Goal: Information Seeking & Learning: Learn about a topic

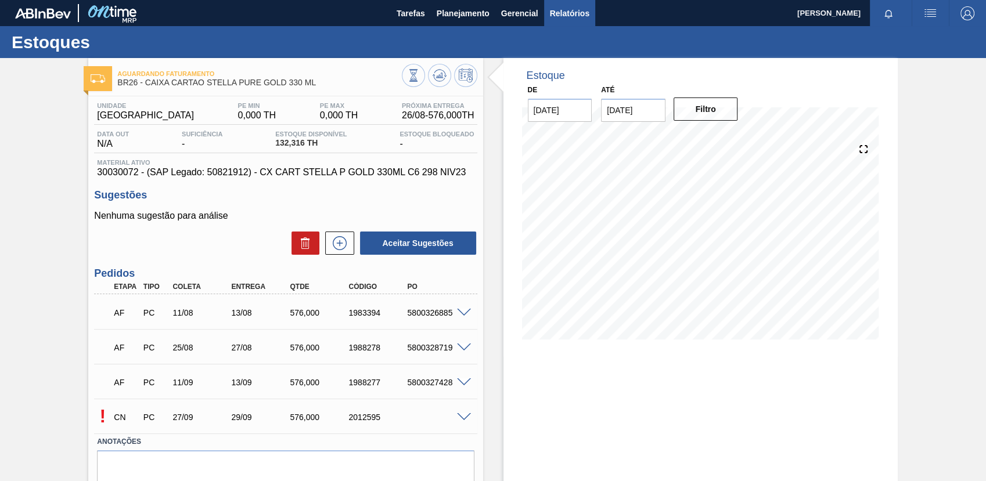
click at [583, 16] on span "Relatórios" at bounding box center [569, 13] width 39 height 14
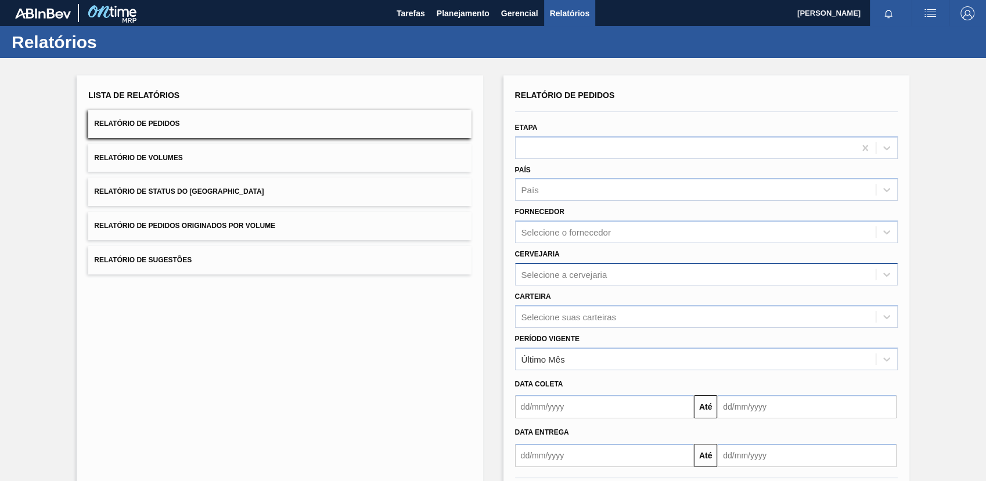
click at [680, 267] on div "Selecione a cervejaria" at bounding box center [695, 274] width 360 height 17
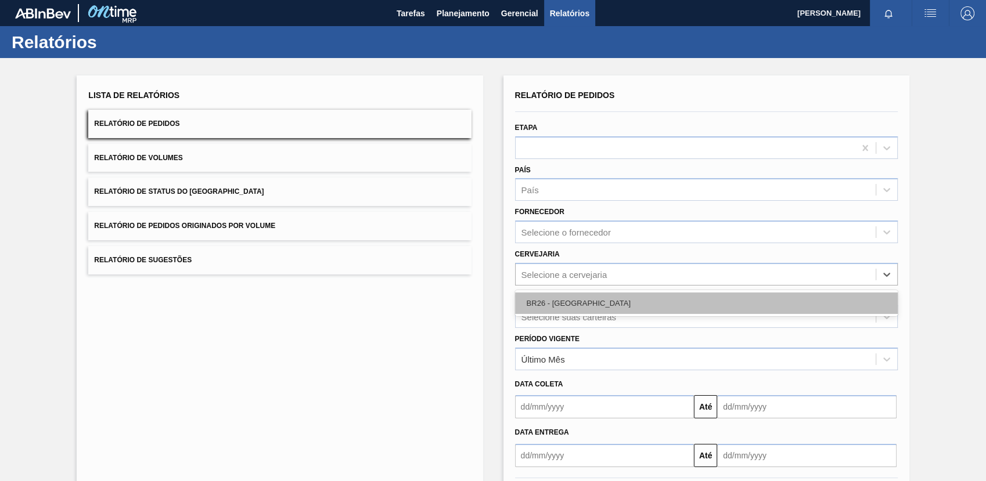
click at [690, 302] on div "BR26 - [GEOGRAPHIC_DATA]" at bounding box center [706, 303] width 383 height 21
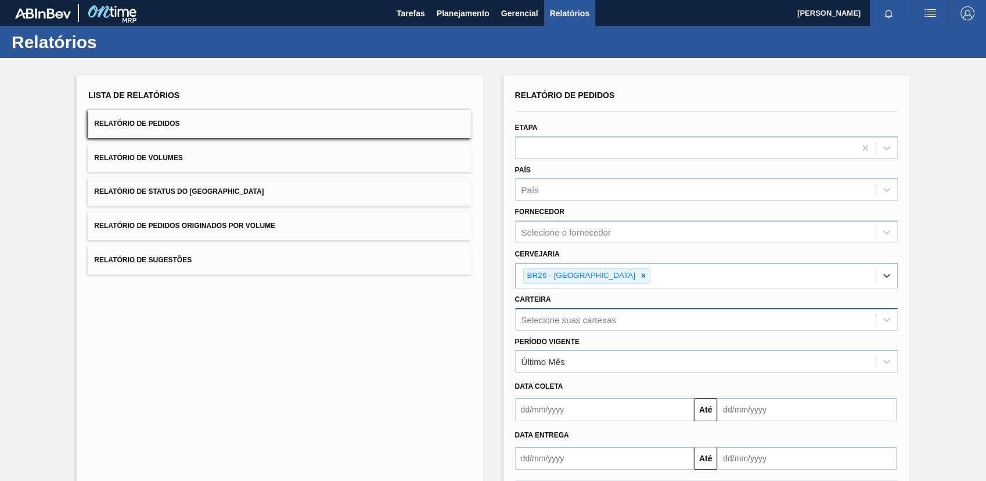
click at [691, 318] on div "Selecione suas carteiras" at bounding box center [706, 319] width 383 height 23
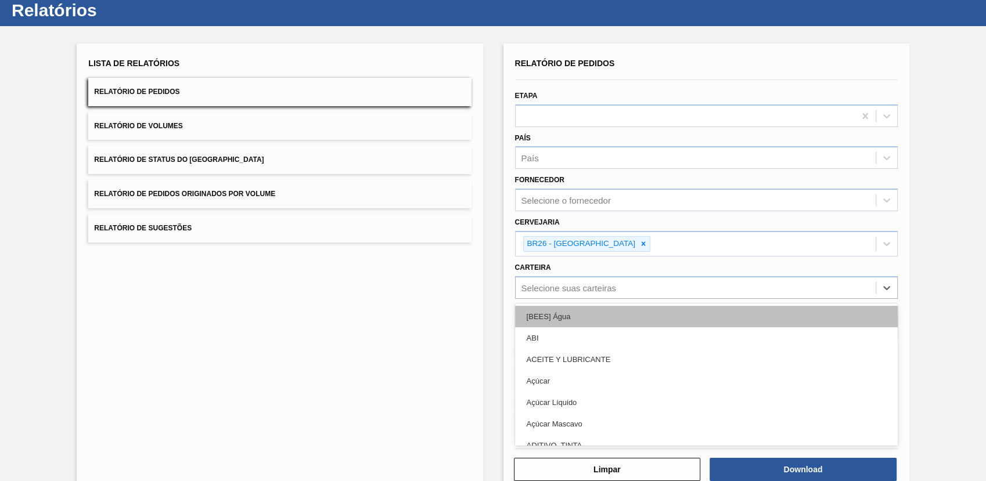
scroll to position [32, 0]
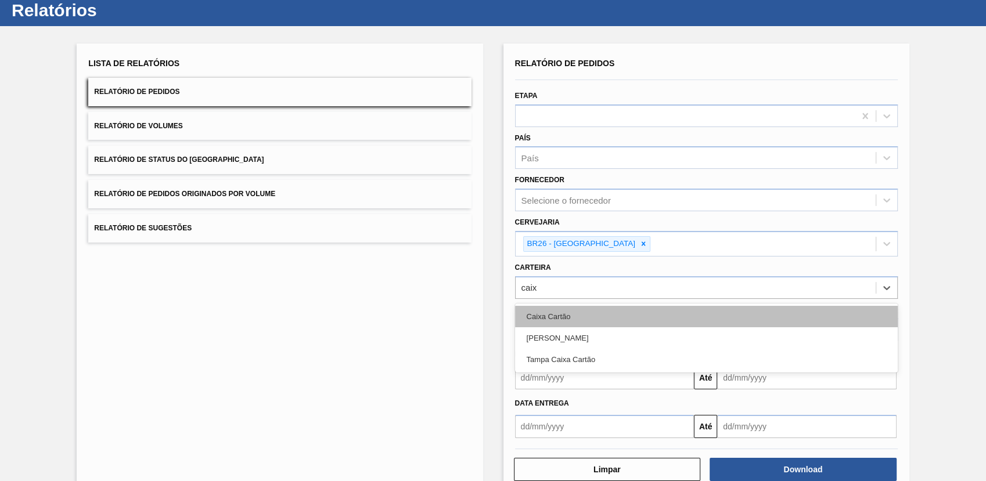
type input "caixa"
click at [690, 318] on div "Caixa Cartão" at bounding box center [706, 316] width 383 height 21
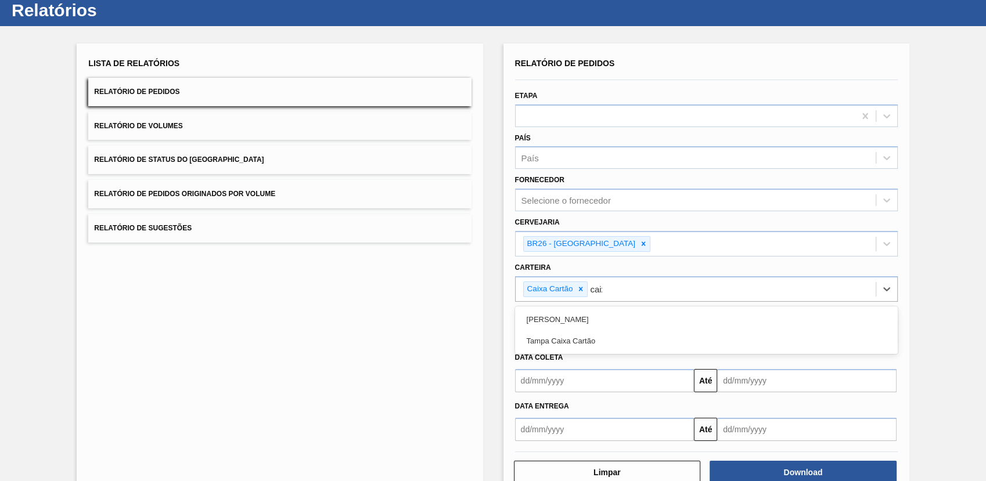
type input "caixa"
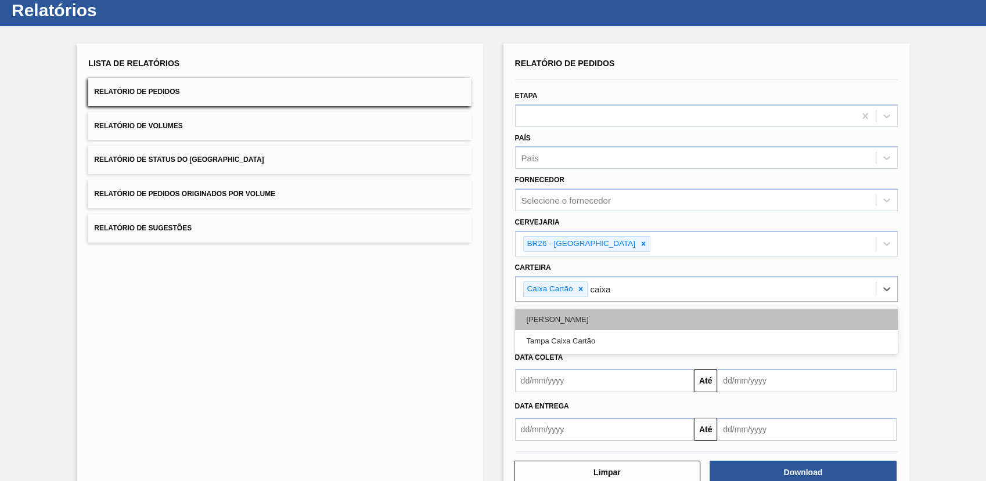
click at [673, 311] on div "[PERSON_NAME]" at bounding box center [706, 319] width 383 height 21
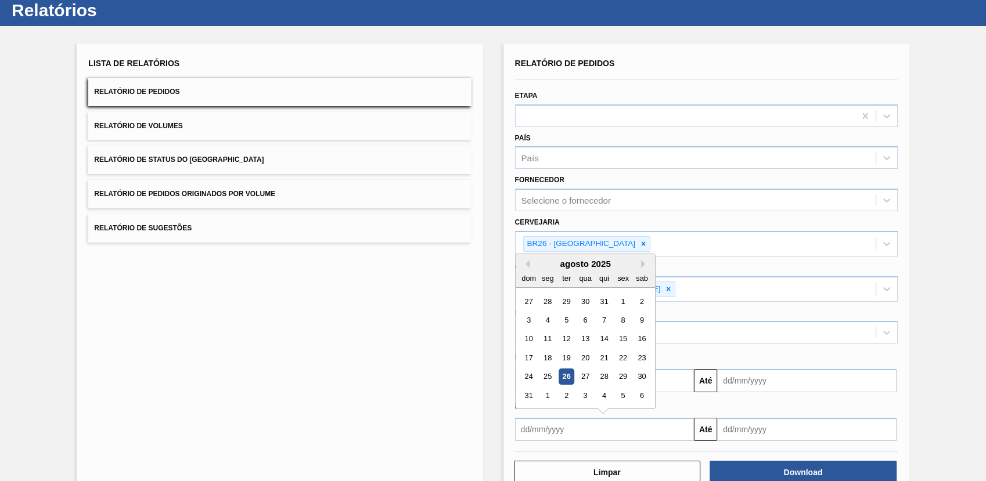
click at [651, 430] on input "text" at bounding box center [604, 429] width 179 height 23
click at [622, 302] on div "1" at bounding box center [623, 301] width 16 height 16
click at [618, 424] on input "[DATE]" at bounding box center [604, 429] width 179 height 23
click at [623, 359] on div "22" at bounding box center [623, 358] width 16 height 16
type input "[DATE]"
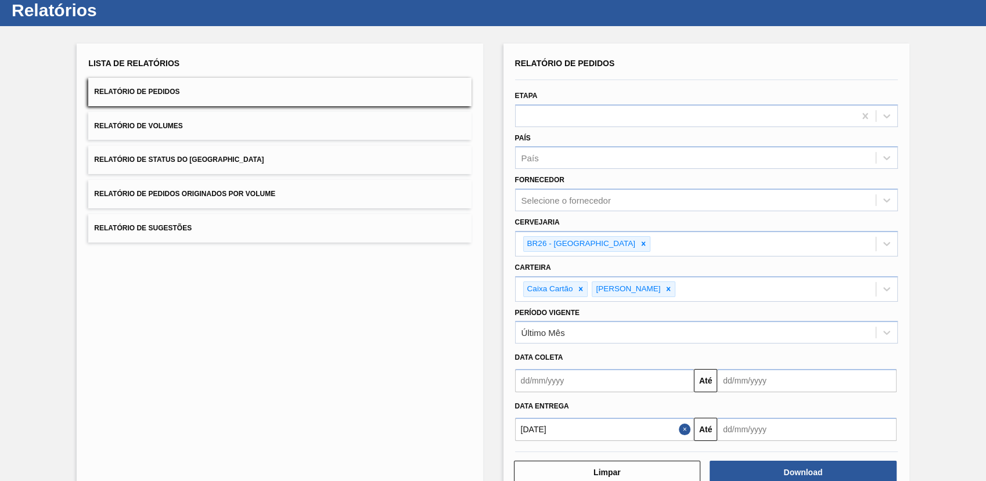
click at [742, 419] on input "text" at bounding box center [806, 429] width 179 height 23
click at [723, 395] on div "31" at bounding box center [731, 396] width 16 height 16
click at [764, 431] on input "[DATE]" at bounding box center [806, 429] width 179 height 23
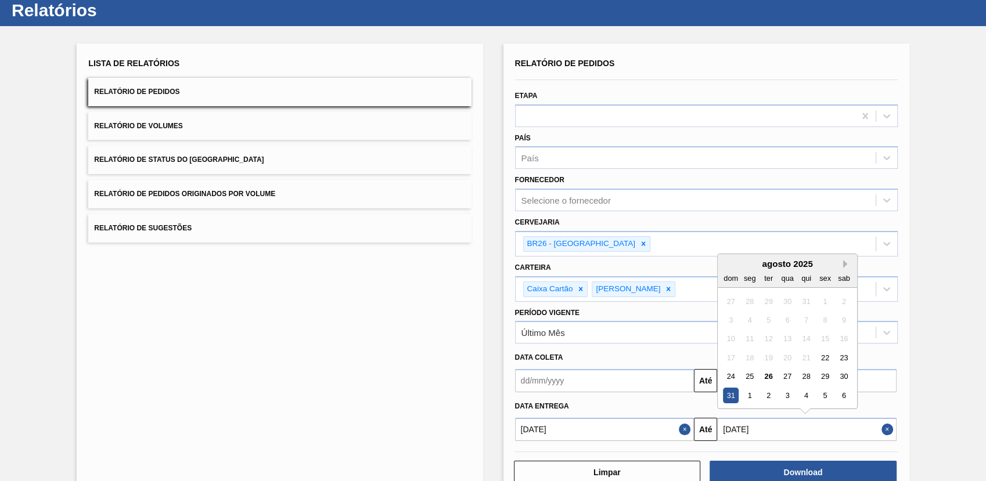
click at [843, 266] on button "Next Month" at bounding box center [847, 264] width 8 height 8
click at [826, 323] on div "12" at bounding box center [825, 320] width 16 height 16
type input "[DATE]"
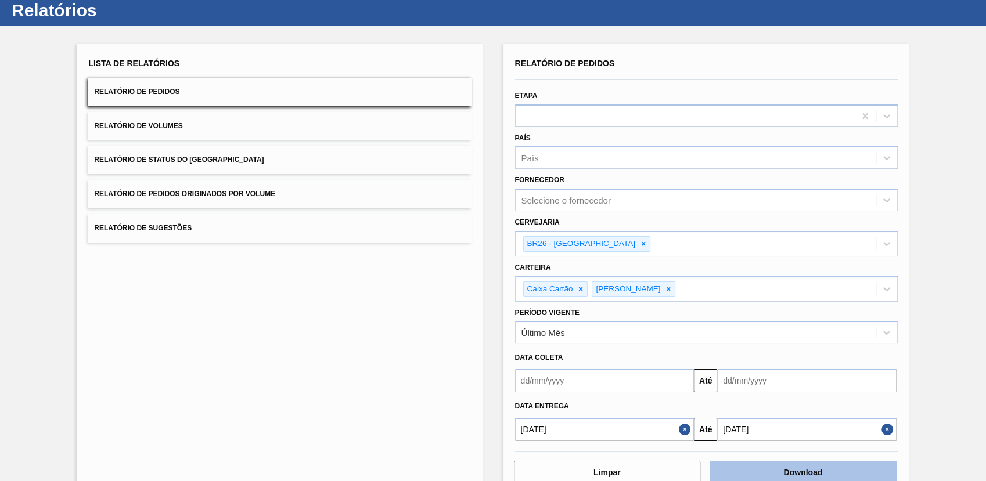
click at [797, 467] on button "Download" at bounding box center [802, 472] width 187 height 23
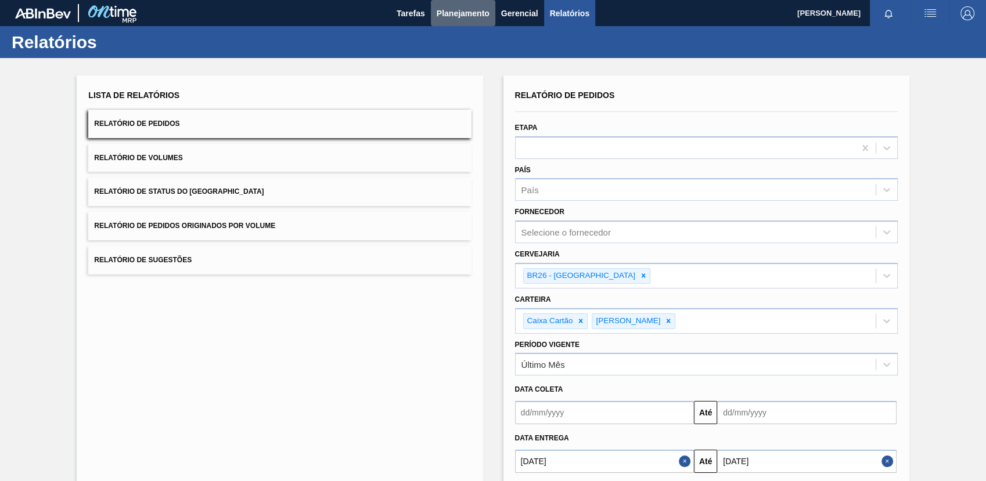
drag, startPoint x: 436, startPoint y: 18, endPoint x: 438, endPoint y: 37, distance: 19.3
click at [437, 17] on span "Planejamento" at bounding box center [463, 13] width 53 height 14
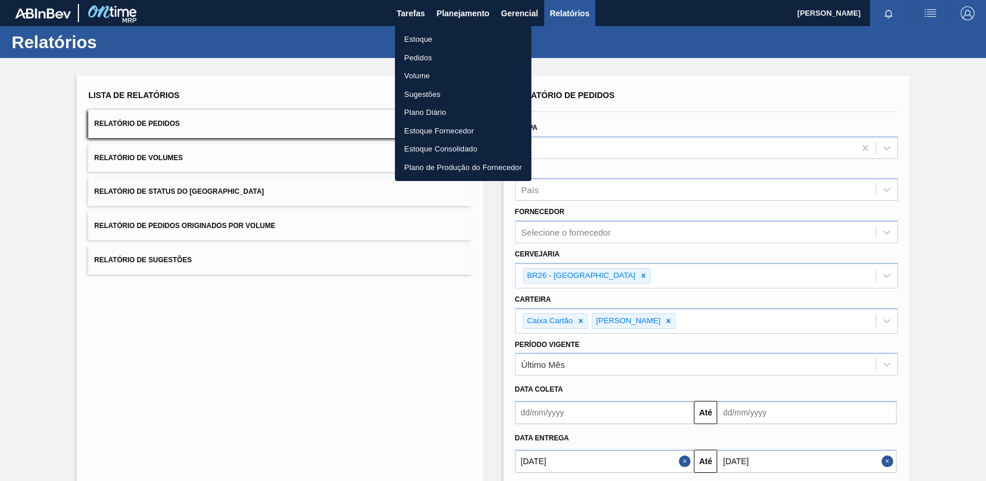
click at [438, 38] on li "Estoque" at bounding box center [463, 39] width 136 height 19
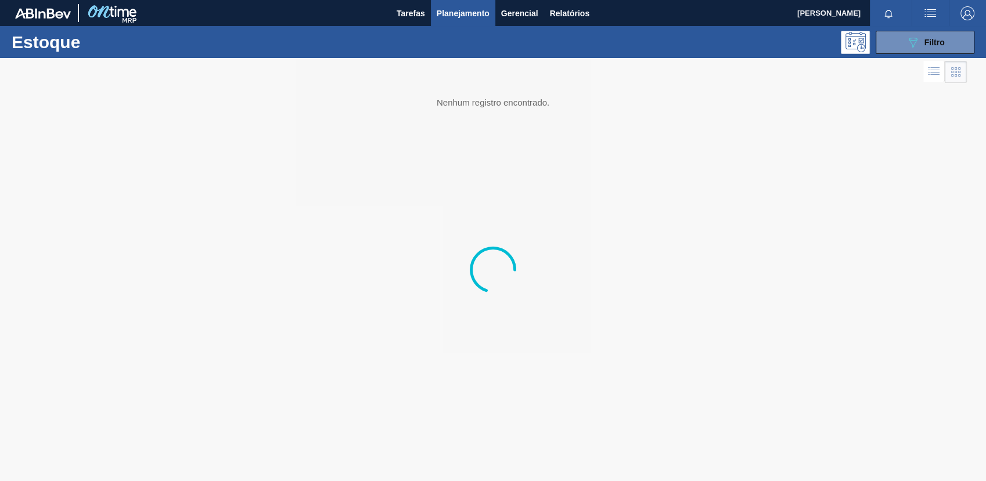
click at [966, 3] on button "button" at bounding box center [966, 13] width 37 height 26
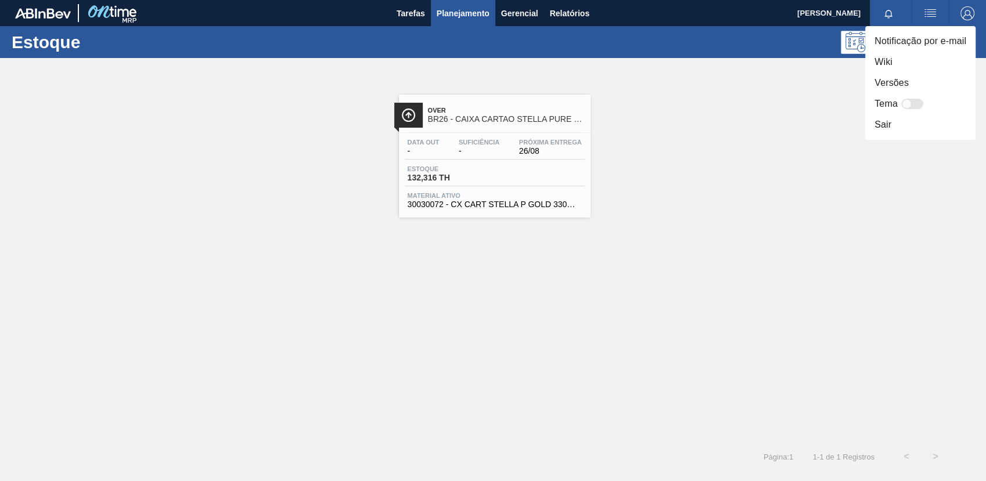
click at [841, 86] on div at bounding box center [493, 240] width 986 height 481
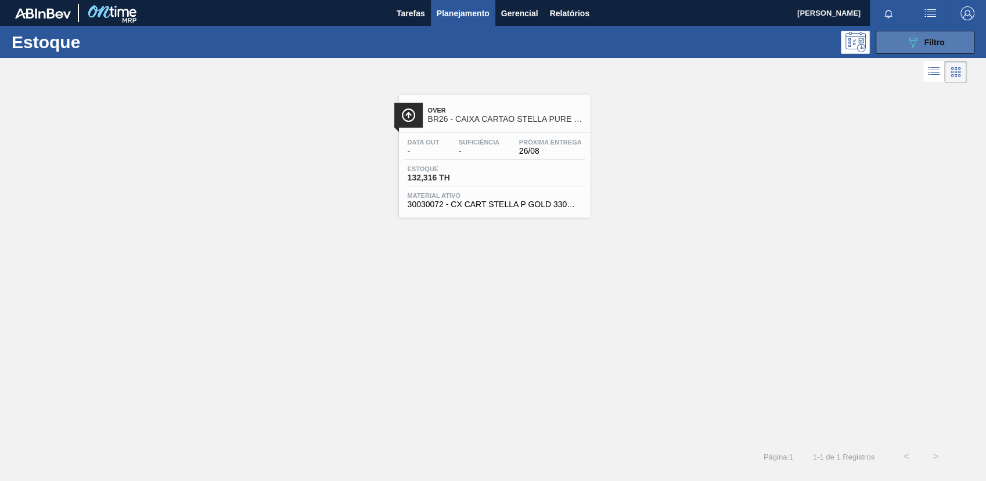
click at [925, 45] on span "Filtro" at bounding box center [934, 42] width 20 height 9
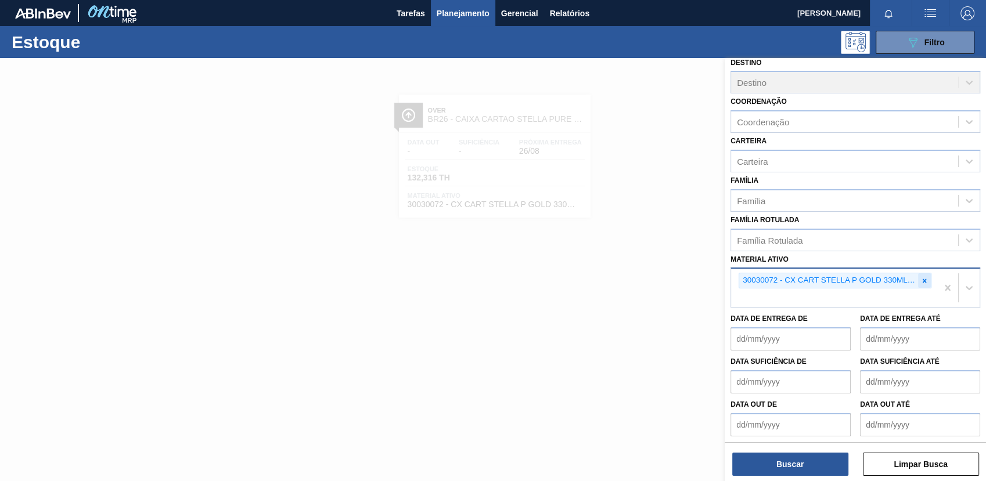
click at [924, 279] on icon at bounding box center [924, 281] width 8 height 8
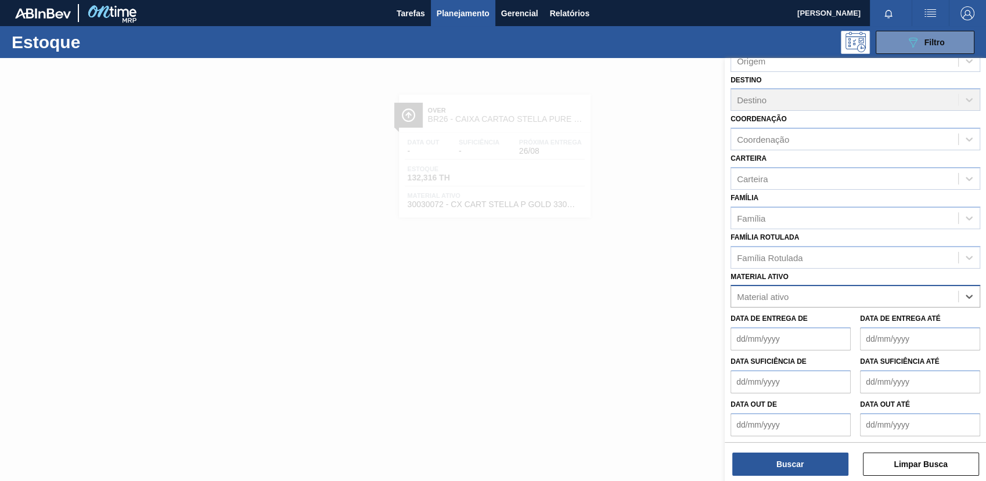
paste ativo "30033650"
type ativo "30033650"
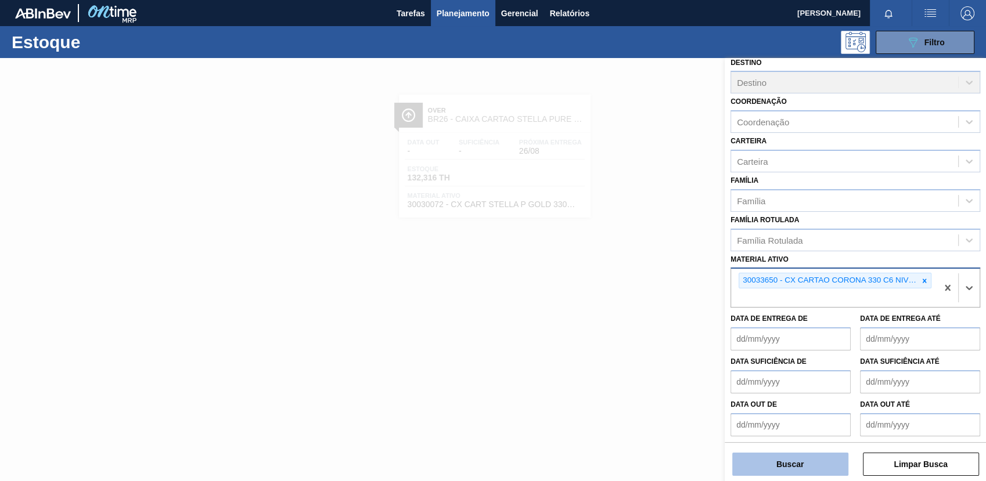
click at [803, 464] on button "Buscar" at bounding box center [790, 464] width 116 height 23
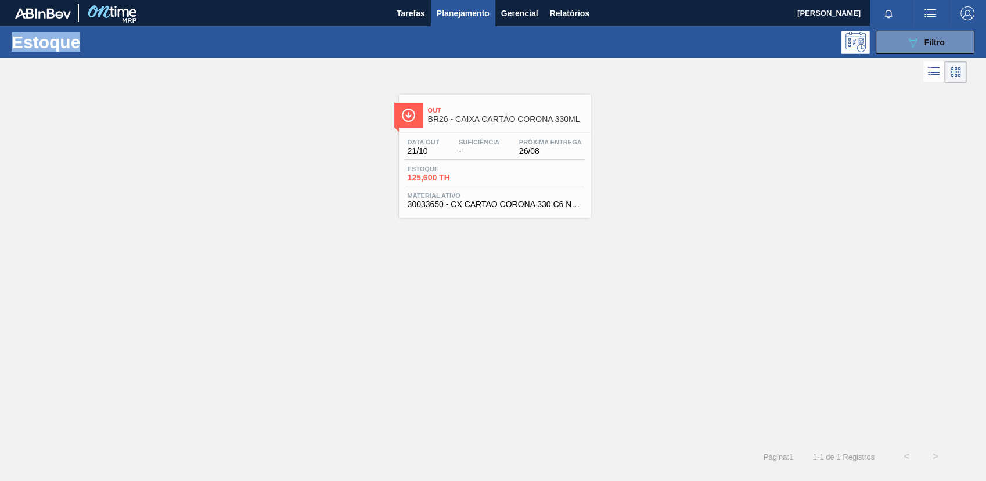
click at [511, 142] on div "Data out 21/10 Suficiência - Próxima Entrega 26/08" at bounding box center [495, 149] width 180 height 21
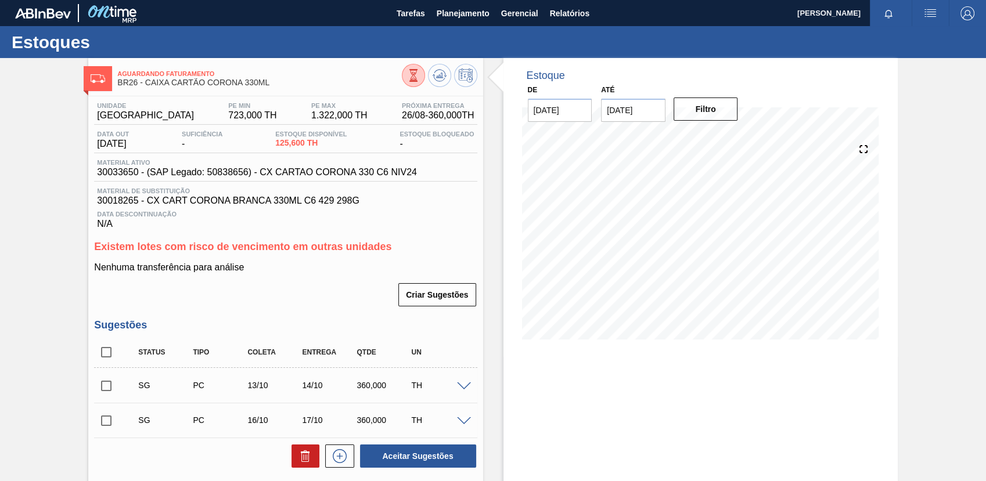
scroll to position [258, 0]
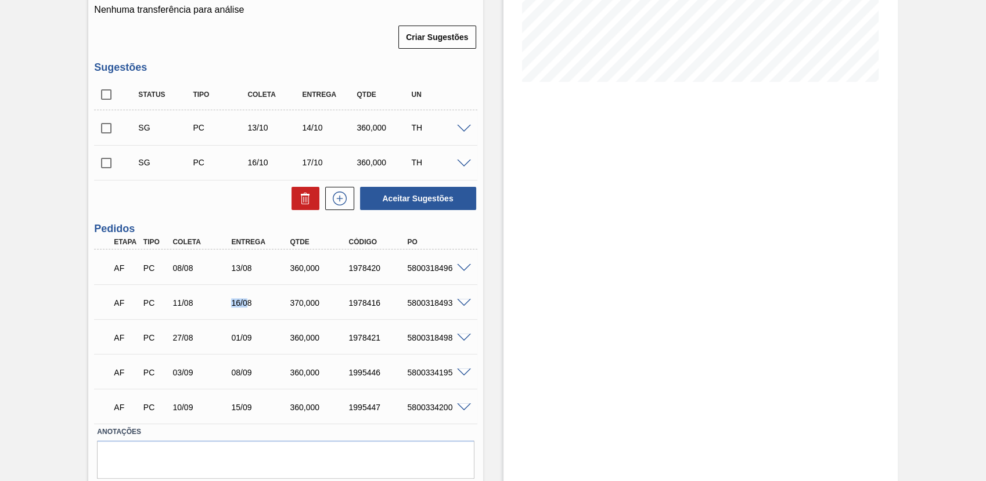
drag, startPoint x: 248, startPoint y: 305, endPoint x: 226, endPoint y: 302, distance: 22.2
click at [226, 302] on div "16/08" at bounding box center [252, 302] width 59 height 9
drag, startPoint x: 226, startPoint y: 302, endPoint x: 246, endPoint y: 309, distance: 21.3
click at [246, 308] on div "16/08" at bounding box center [260, 302] width 65 height 9
click at [250, 286] on div "AF PC 11/08 16/08 370,000 1978416 5800318493 Material 30034619 - CX CART COR BR…" at bounding box center [285, 301] width 383 height 35
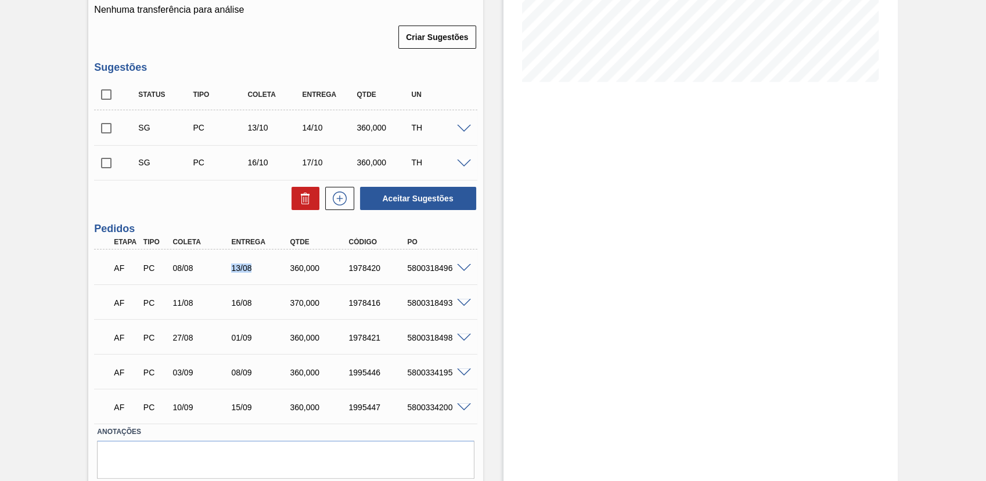
drag, startPoint x: 251, startPoint y: 273, endPoint x: 207, endPoint y: 286, distance: 45.4
click at [207, 284] on div "AF PC 08/08 13/08 360,000 1978420 5800318496 Material 30034619 - CX CART COR BR…" at bounding box center [285, 267] width 383 height 35
drag, startPoint x: 207, startPoint y: 286, endPoint x: 255, endPoint y: 332, distance: 66.5
click at [255, 332] on div "AF PC 27/08 01/09 360,000 1978421 5800318498" at bounding box center [282, 336] width 352 height 23
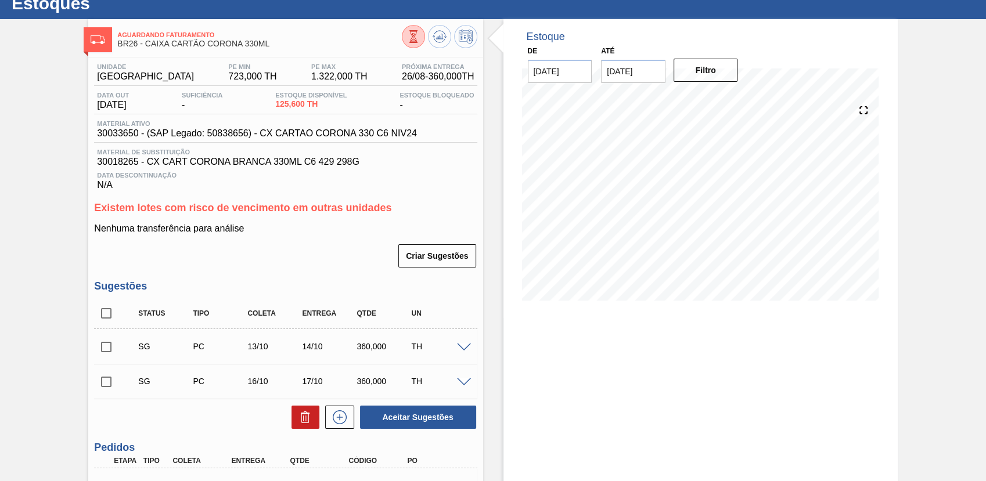
scroll to position [0, 0]
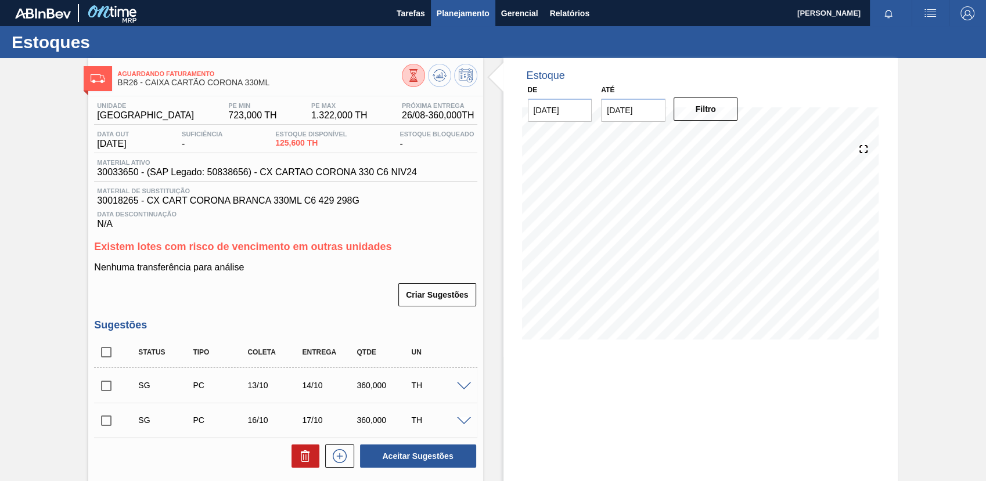
click at [443, 21] on button "Planejamento" at bounding box center [463, 13] width 64 height 26
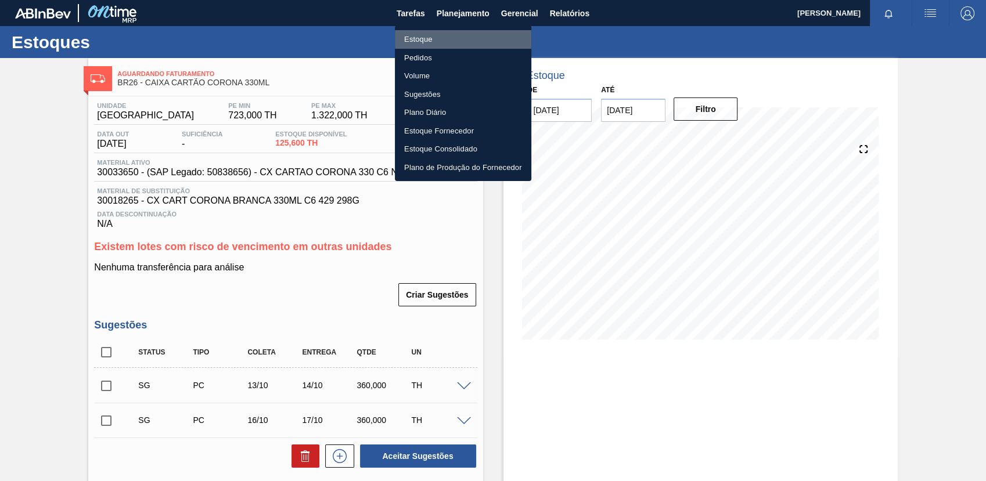
click at [499, 34] on li "Estoque" at bounding box center [463, 39] width 136 height 19
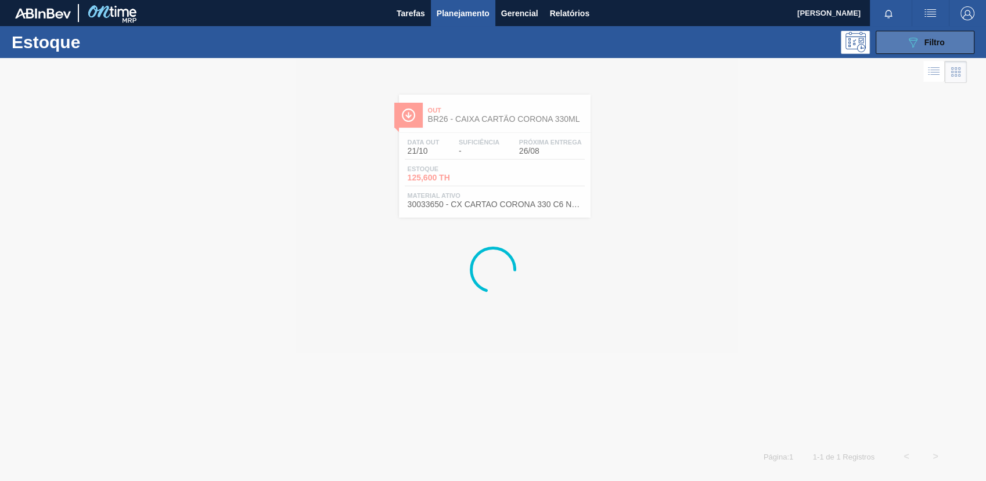
click at [920, 50] on button "089F7B8B-B2A5-4AFE-B5C0-19BA573D28AC Filtro" at bounding box center [924, 42] width 99 height 23
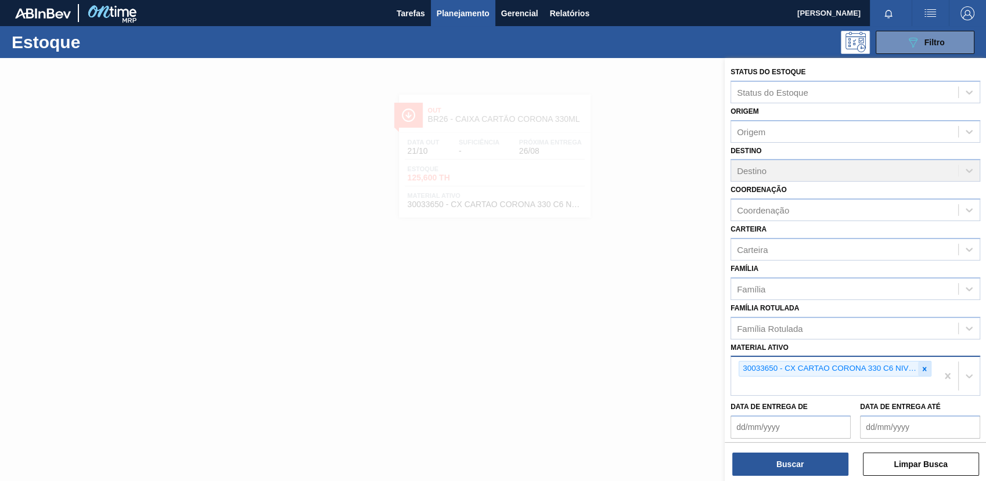
click at [920, 362] on div at bounding box center [924, 369] width 13 height 15
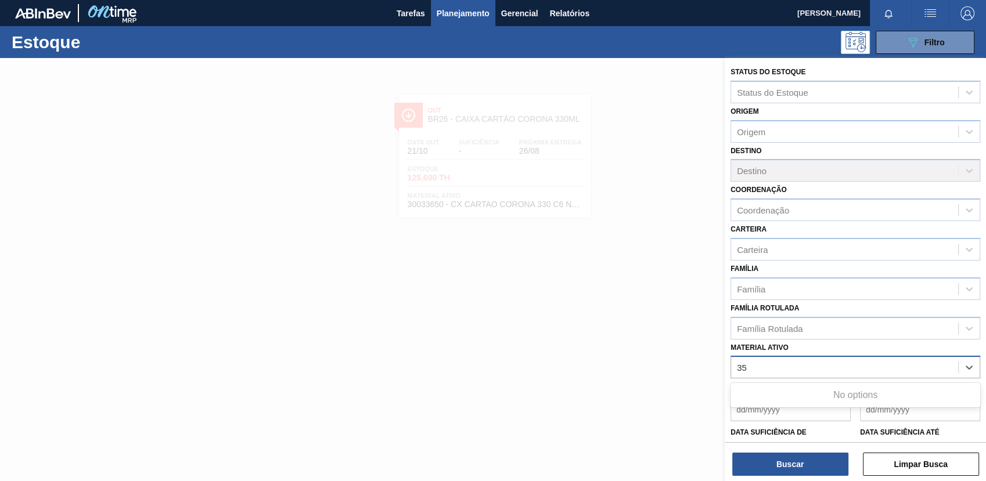
type ativo "3"
type ativo "c"
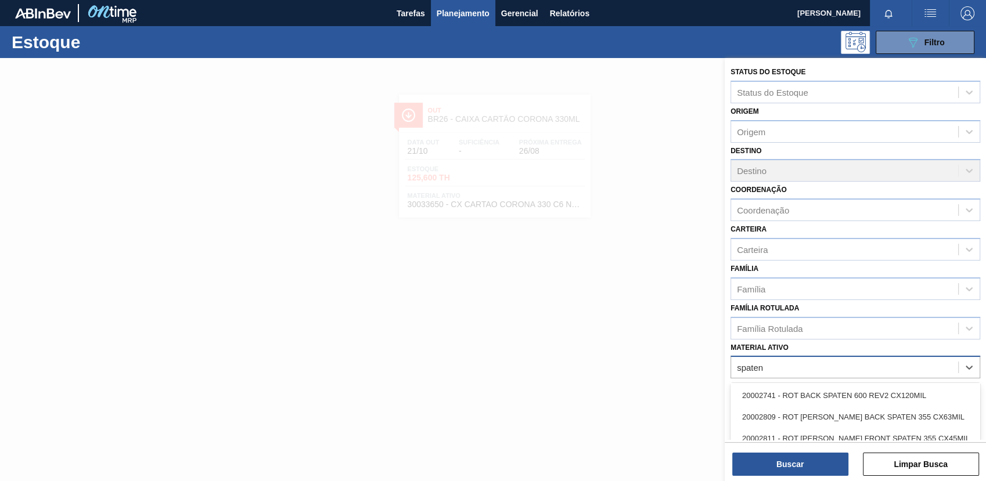
click at [738, 365] on ativo "spaten" at bounding box center [752, 368] width 30 height 10
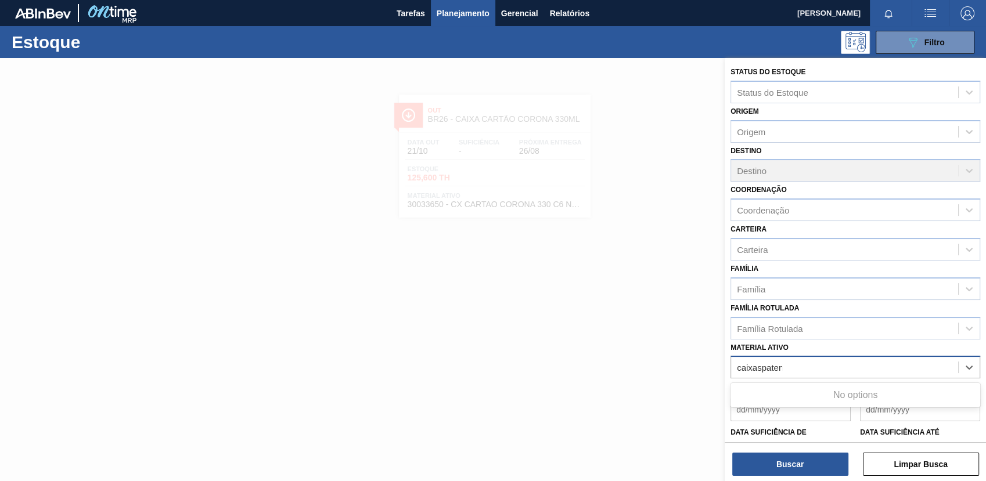
type ativo "caixa spaten"
drag, startPoint x: 822, startPoint y: 363, endPoint x: 755, endPoint y: 360, distance: 67.4
click at [755, 360] on div "Material ativo" at bounding box center [844, 367] width 227 height 17
paste ativo "30031280"
type ativo "30031280"
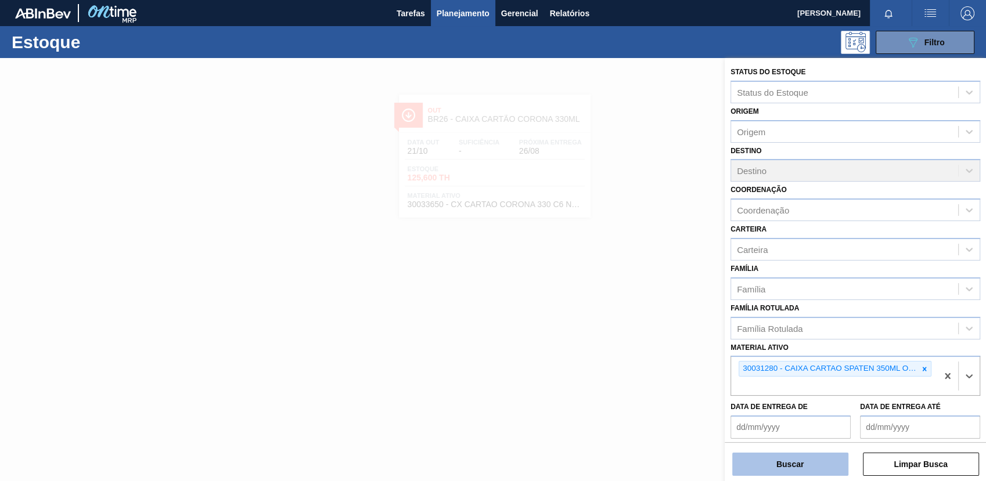
click at [759, 455] on button "Buscar" at bounding box center [790, 464] width 116 height 23
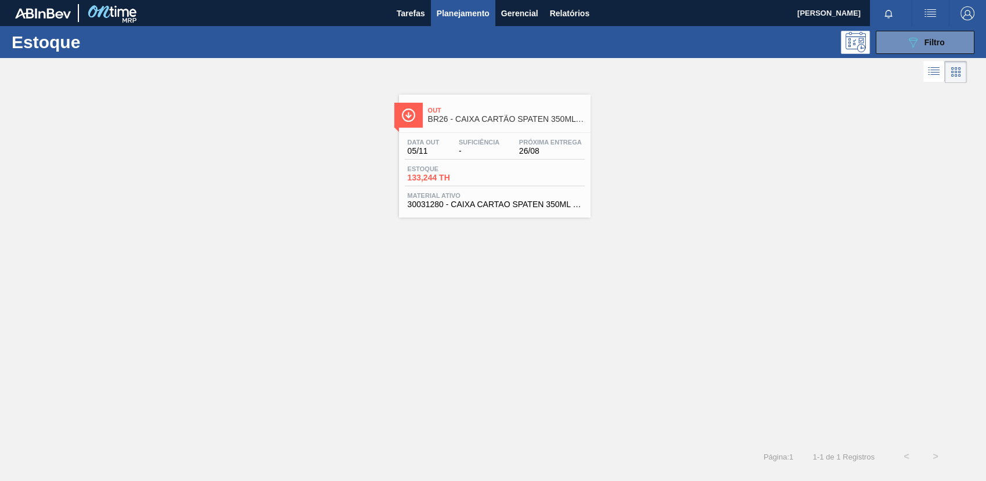
click at [526, 192] on span "Material ativo" at bounding box center [494, 195] width 174 height 7
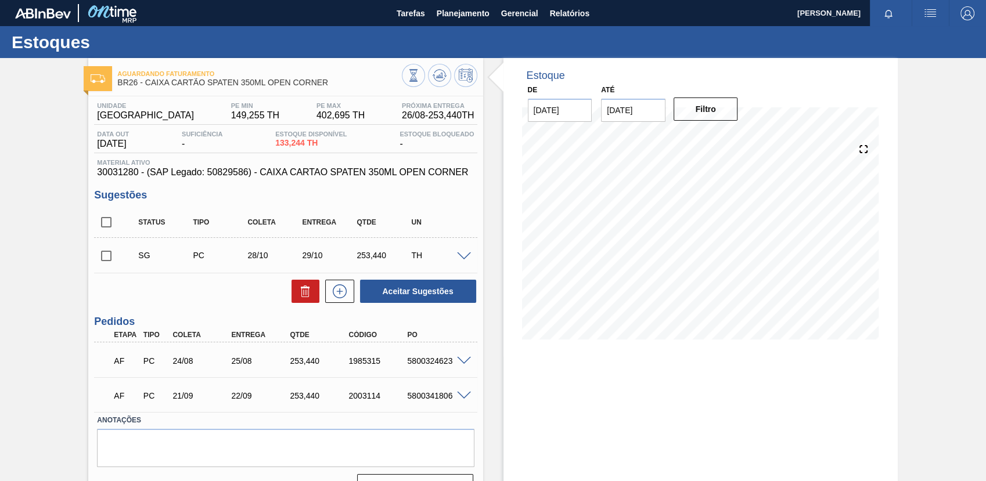
scroll to position [26, 0]
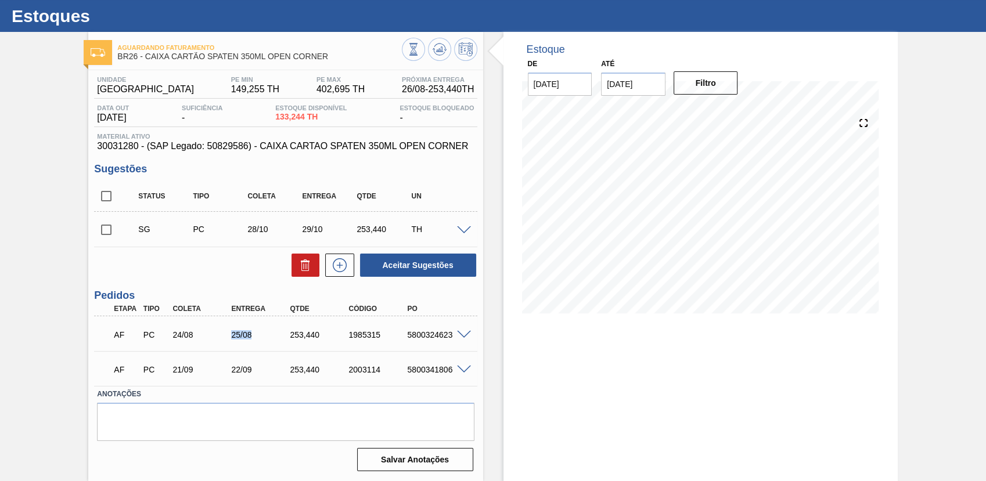
drag, startPoint x: 253, startPoint y: 335, endPoint x: 228, endPoint y: 332, distance: 25.1
click at [228, 332] on div "25/08" at bounding box center [260, 334] width 65 height 9
click at [233, 331] on div "25/08" at bounding box center [260, 334] width 65 height 9
click at [236, 331] on div "25/08" at bounding box center [260, 334] width 65 height 9
click at [237, 331] on div "25/08" at bounding box center [260, 334] width 65 height 9
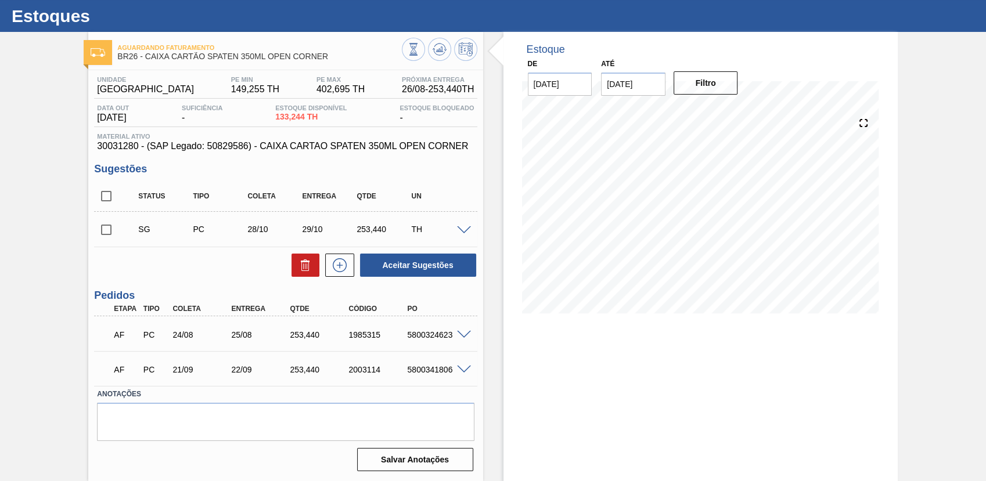
click at [245, 337] on div "25/08" at bounding box center [260, 334] width 65 height 9
click at [244, 337] on div "25/08" at bounding box center [260, 334] width 65 height 9
drag, startPoint x: 244, startPoint y: 337, endPoint x: 251, endPoint y: 354, distance: 18.0
click at [251, 354] on div "AF PC 21/09 22/09 253,[PHONE_NUMBER] 5800341806 Material 30031280 - CAIXA CARTA…" at bounding box center [285, 368] width 383 height 35
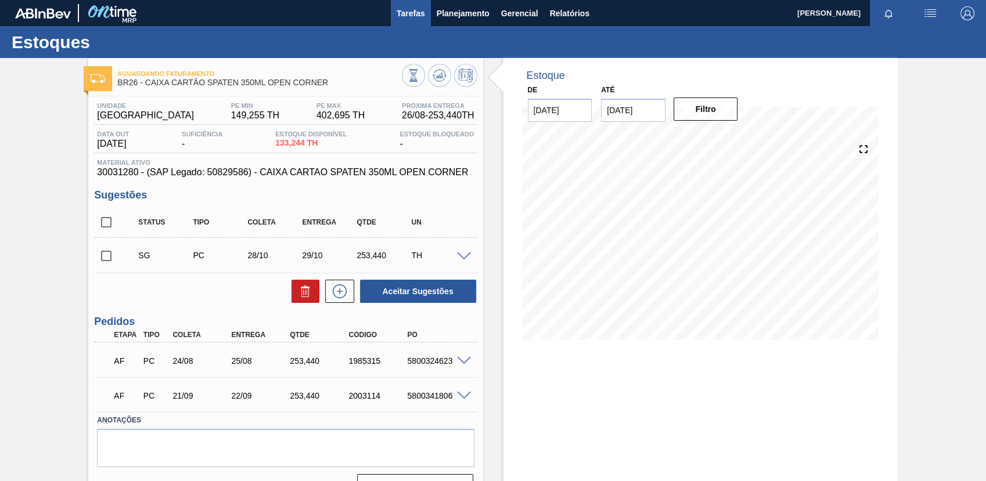
click at [426, 24] on button "Tarefas" at bounding box center [411, 13] width 40 height 26
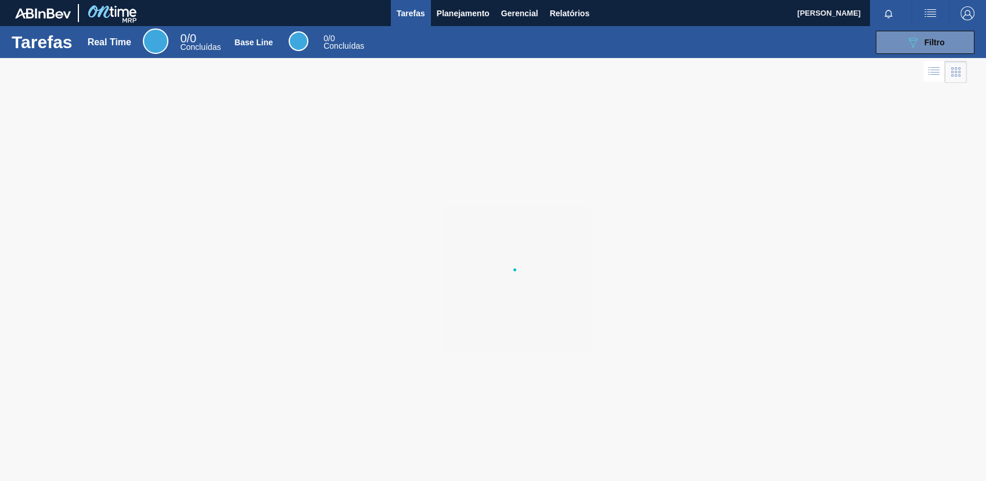
click at [441, 26] on div "Tarefas Real Time 0 / 0 Concluídas Base Line 0 / 0 Concluídas 089F7B8B-B2A5-4AF…" at bounding box center [493, 42] width 986 height 32
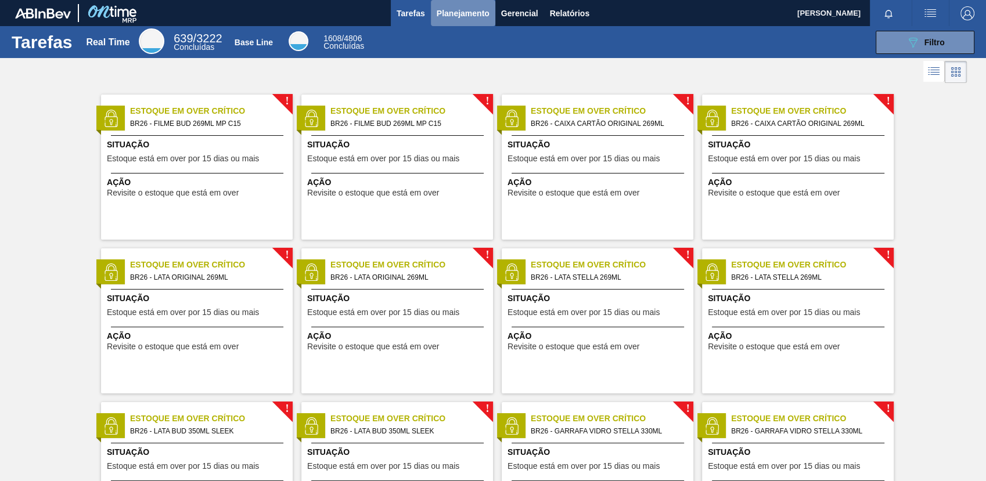
click at [478, 6] on button "Planejamento" at bounding box center [463, 13] width 64 height 26
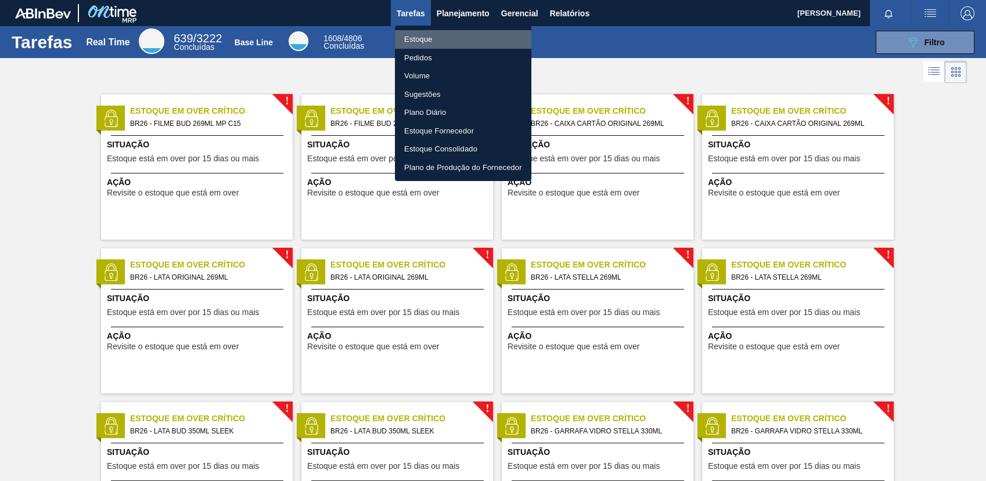
drag, startPoint x: 488, startPoint y: 35, endPoint x: 742, endPoint y: 45, distance: 254.5
click at [487, 35] on li "Estoque" at bounding box center [463, 39] width 136 height 19
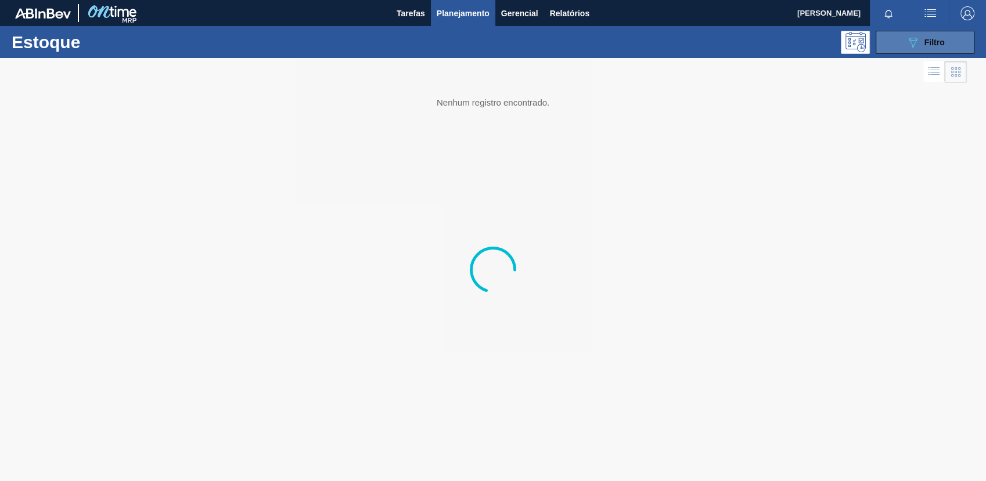
click at [918, 46] on div "089F7B8B-B2A5-4AFE-B5C0-19BA573D28AC Filtro" at bounding box center [925, 42] width 39 height 14
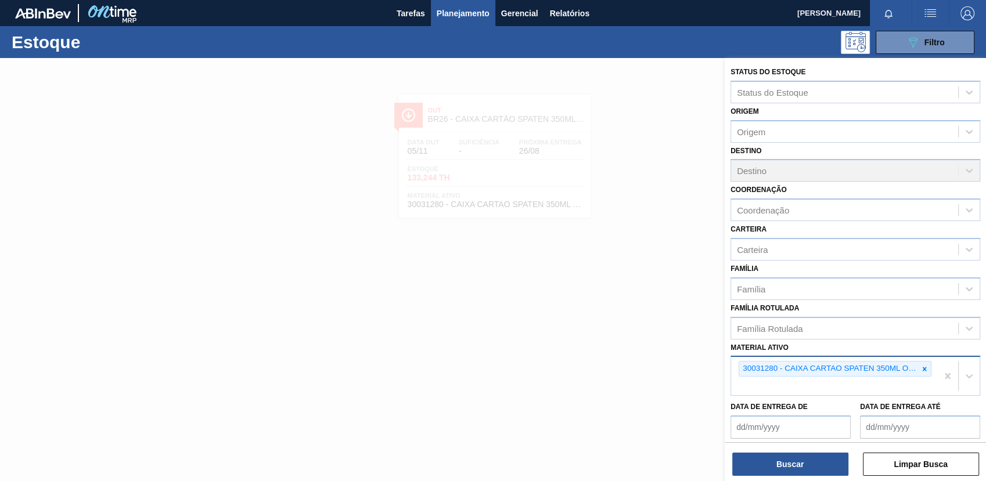
click at [919, 370] on div at bounding box center [924, 369] width 13 height 15
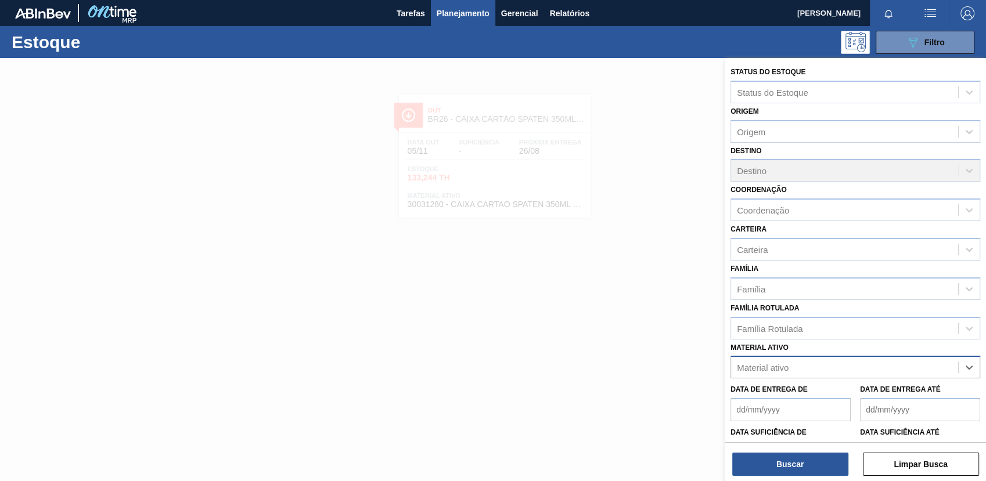
paste ativo "30018640"
type ativo "30018640"
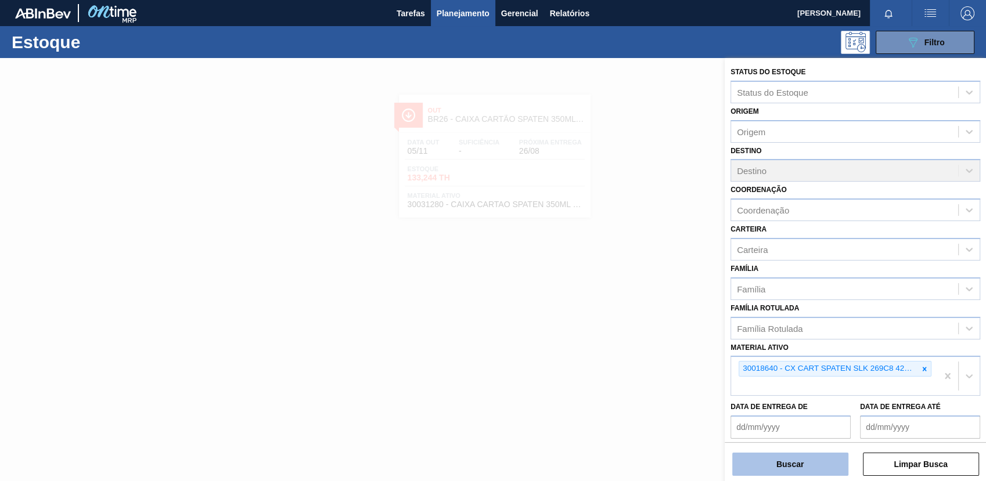
click at [799, 453] on button "Buscar" at bounding box center [790, 464] width 116 height 23
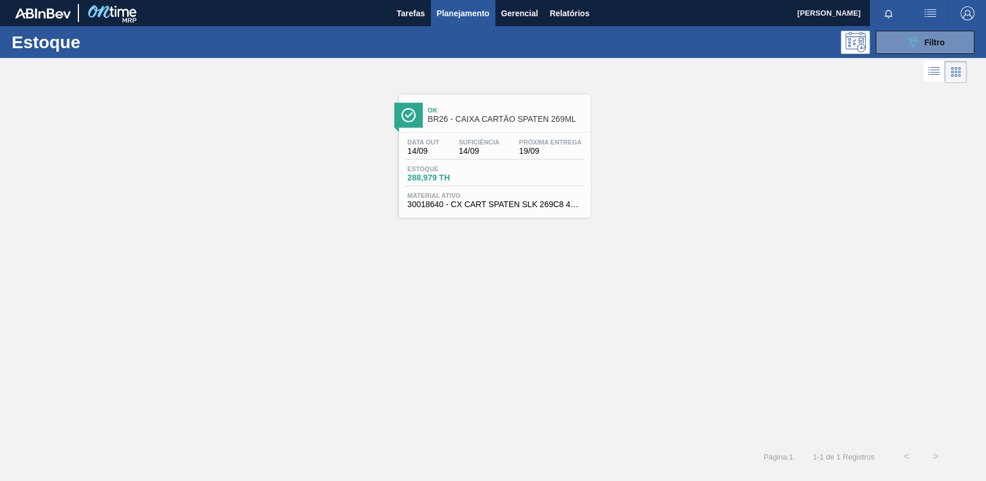
click at [881, 61] on div at bounding box center [483, 72] width 966 height 28
click at [892, 49] on button "089F7B8B-B2A5-4AFE-B5C0-19BA573D28AC Filtro" at bounding box center [924, 42] width 99 height 23
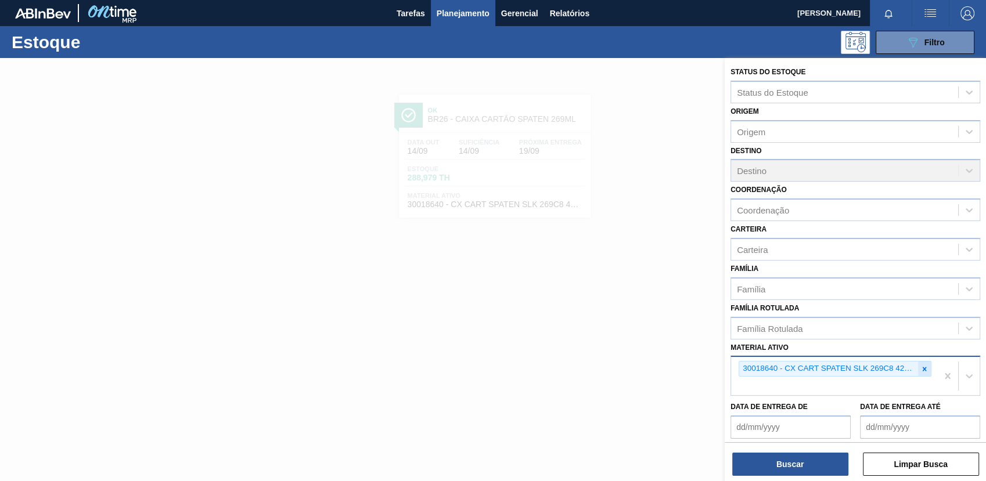
click at [924, 370] on icon at bounding box center [924, 369] width 8 height 8
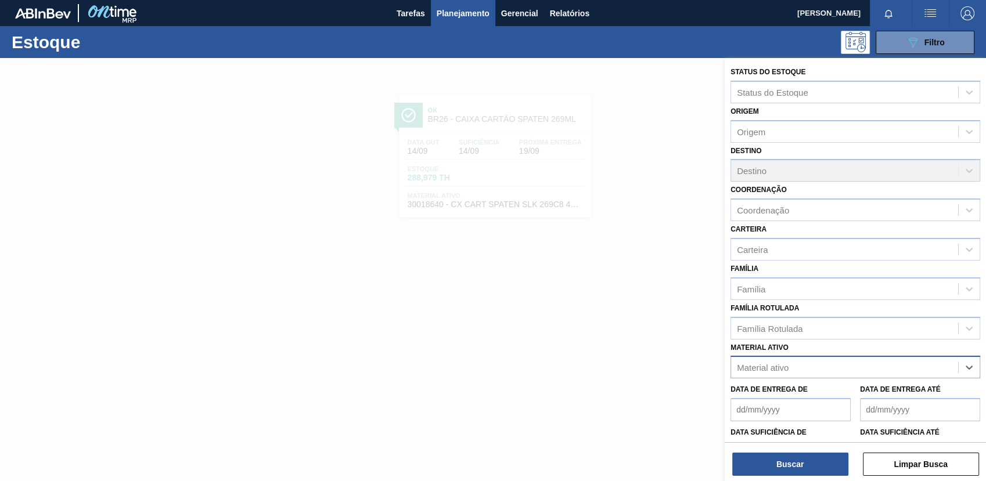
paste ativo "30034694"
type ativo "30034694"
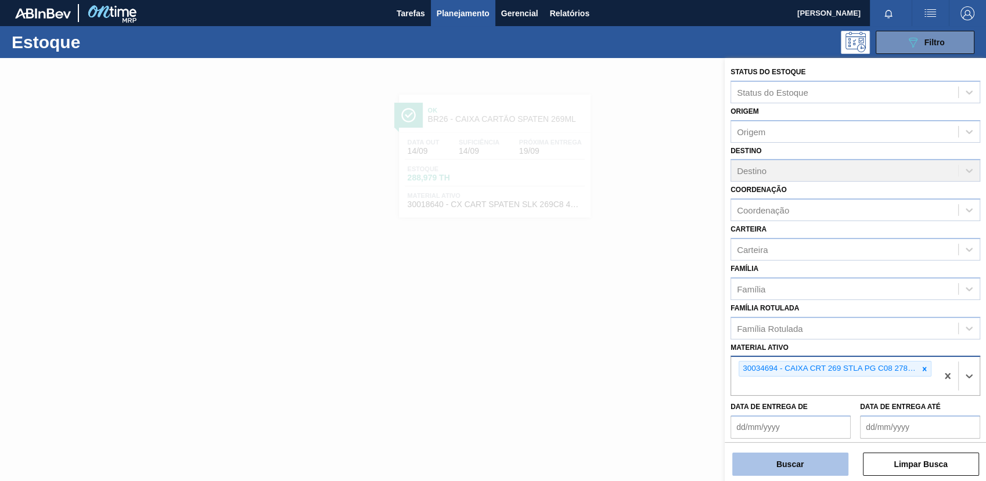
click at [832, 472] on button "Buscar" at bounding box center [790, 464] width 116 height 23
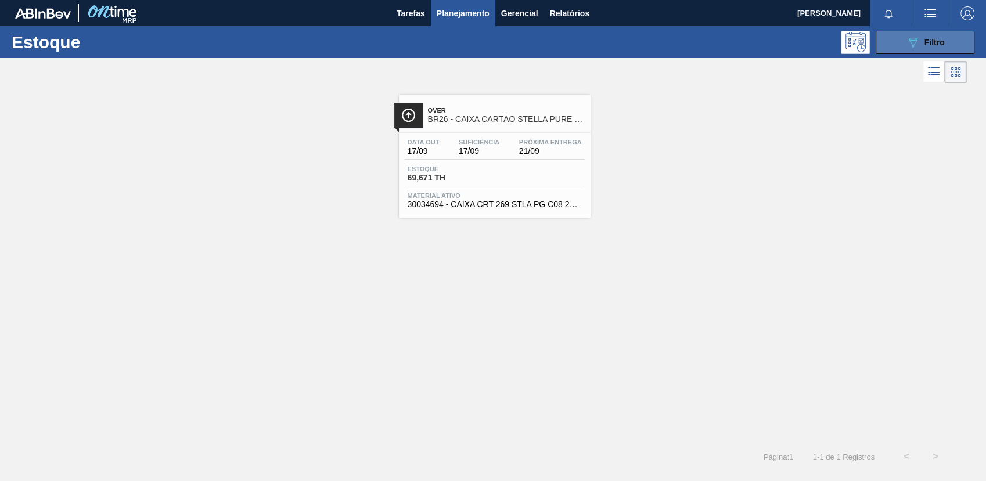
click at [914, 46] on icon "089F7B8B-B2A5-4AFE-B5C0-19BA573D28AC" at bounding box center [913, 42] width 14 height 14
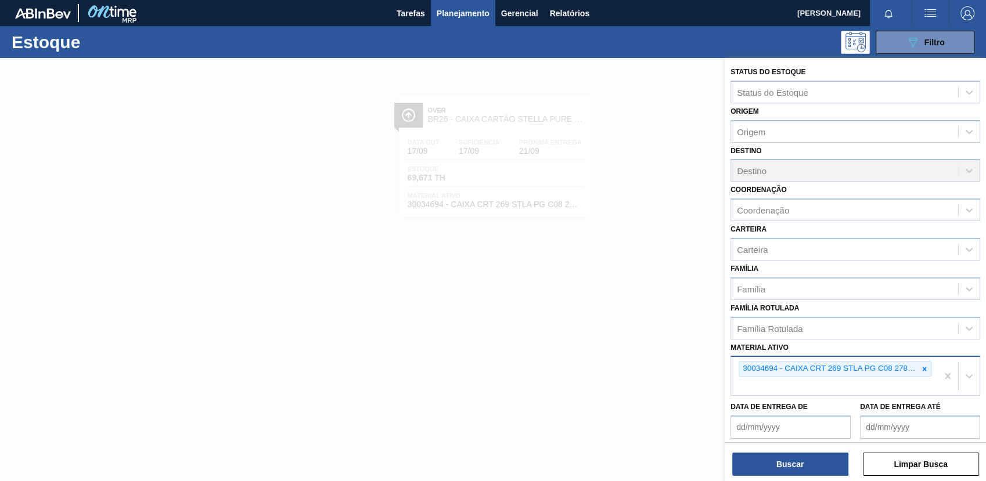
scroll to position [88, 0]
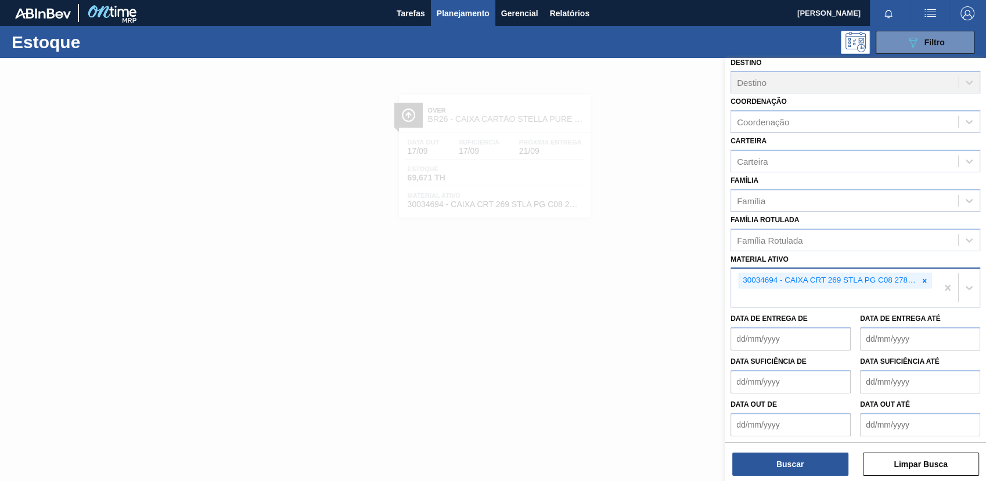
click at [919, 285] on div at bounding box center [924, 280] width 13 height 15
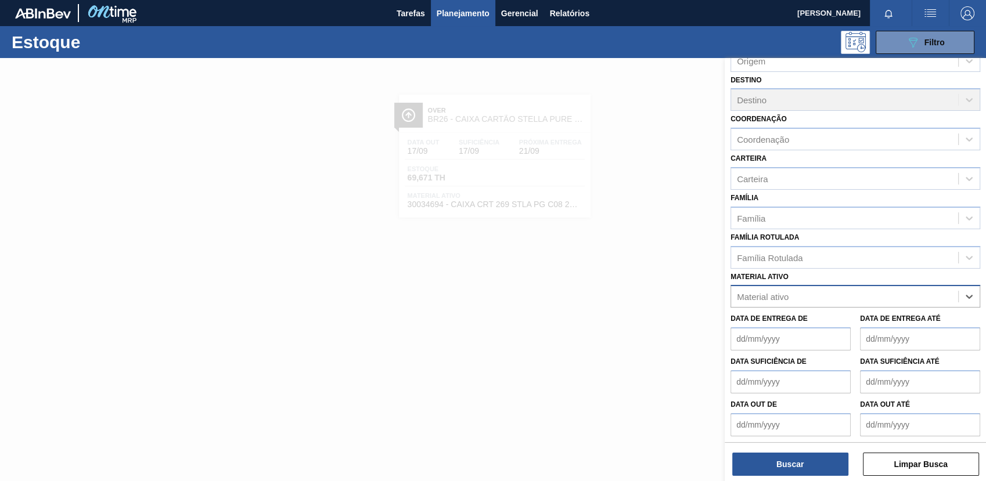
paste ativo "30029330"
type ativo "30029330"
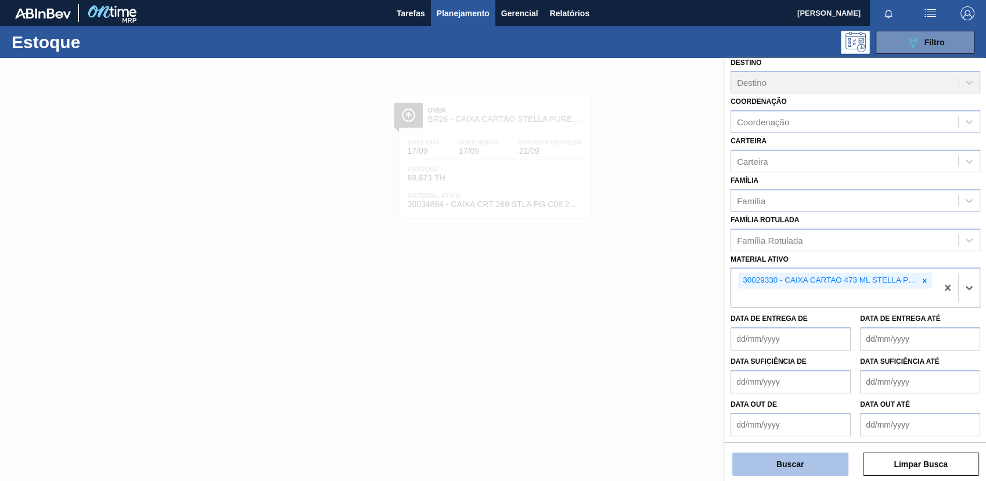
click at [768, 457] on button "Buscar" at bounding box center [790, 464] width 116 height 23
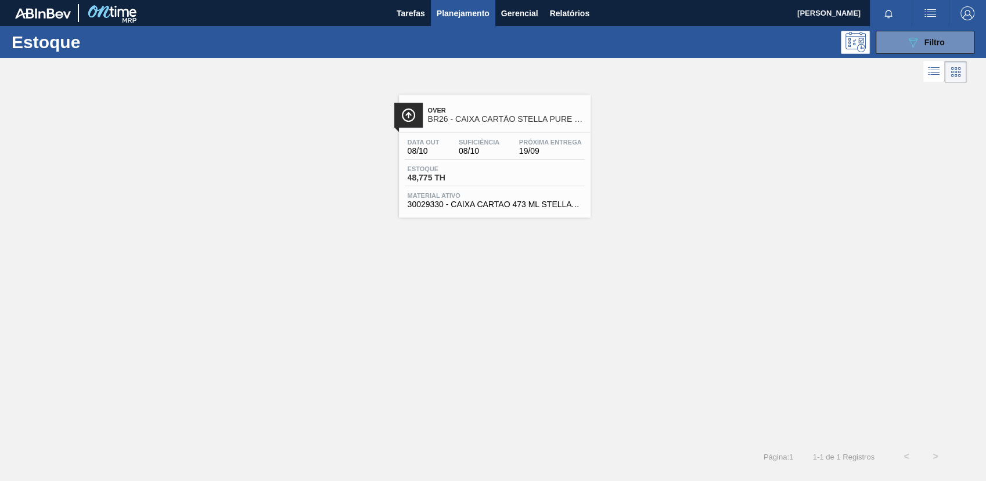
click at [496, 122] on span "BR26 - CAIXA CARTÃO STELLA PURE GOLD 473ML" at bounding box center [506, 119] width 157 height 9
